Goal: Transaction & Acquisition: Purchase product/service

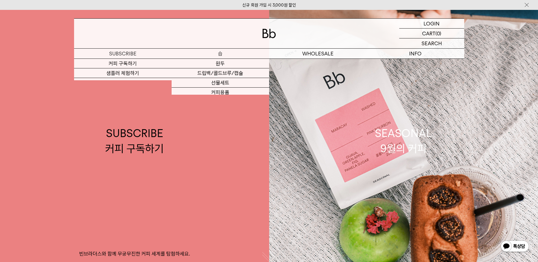
click at [222, 53] on p "숍" at bounding box center [220, 54] width 97 height 10
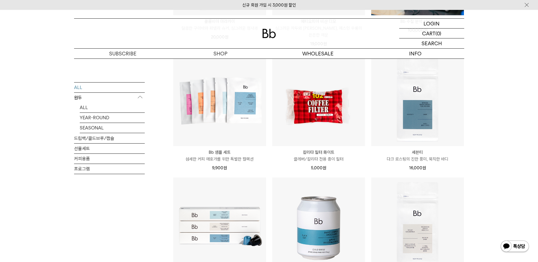
scroll to position [677, 0]
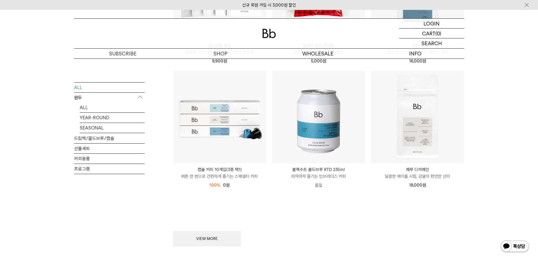
click at [80, 95] on p "원두" at bounding box center [109, 97] width 71 height 10
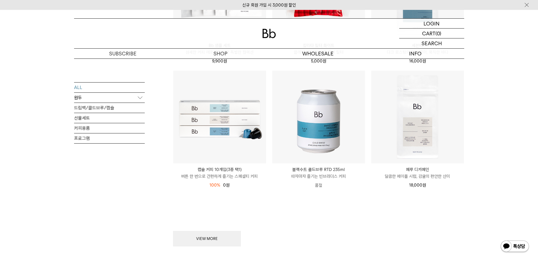
click at [77, 97] on p "원두" at bounding box center [109, 97] width 71 height 10
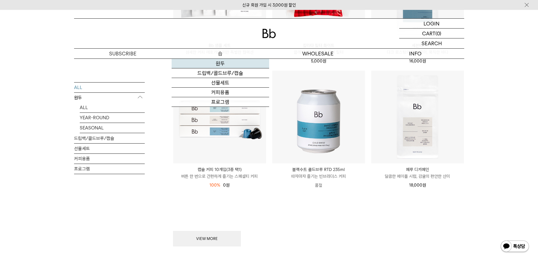
click at [222, 65] on link "원두" at bounding box center [220, 64] width 97 height 10
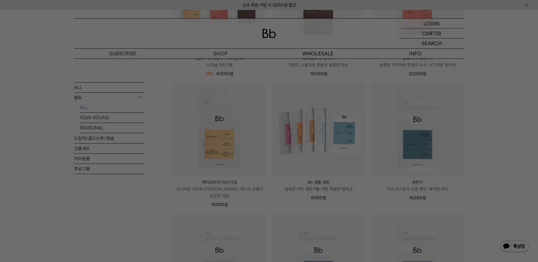
scroll to position [71, 0]
